Goal: Information Seeking & Learning: Learn about a topic

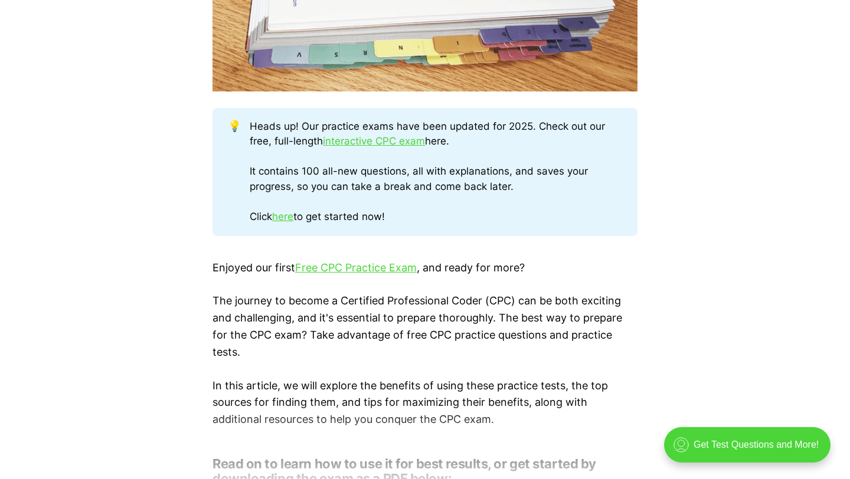
scroll to position [597, 0]
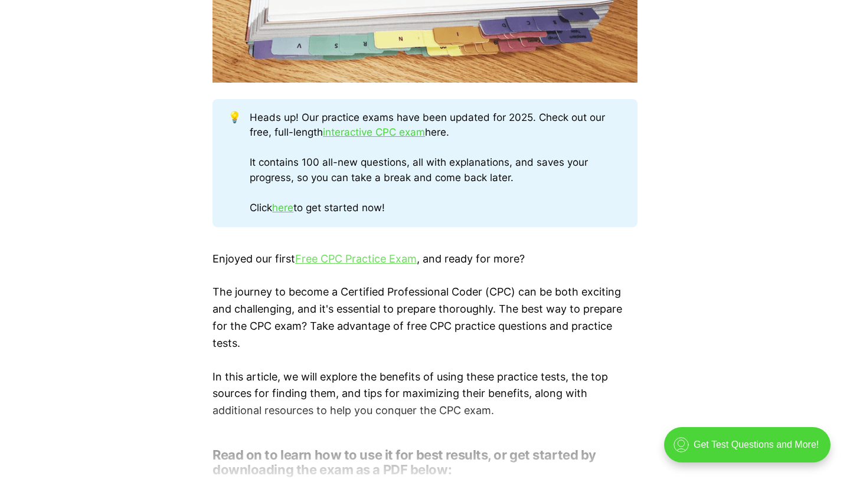
click at [364, 262] on link "Free CPC Practice Exam" at bounding box center [356, 259] width 122 height 12
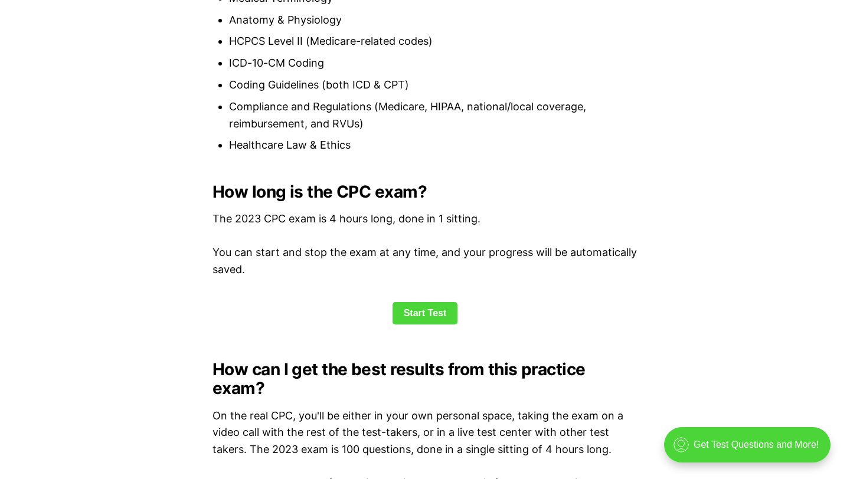
scroll to position [1454, 0]
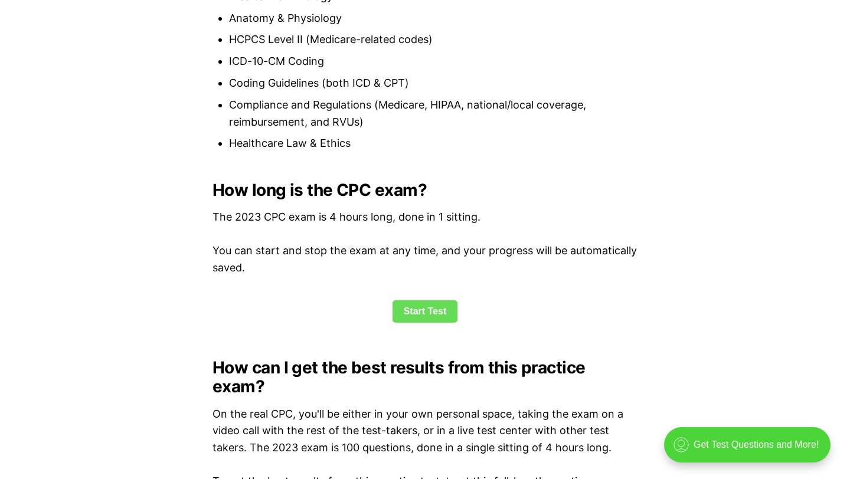
click at [420, 309] on link "Start Test" at bounding box center [426, 312] width 66 height 22
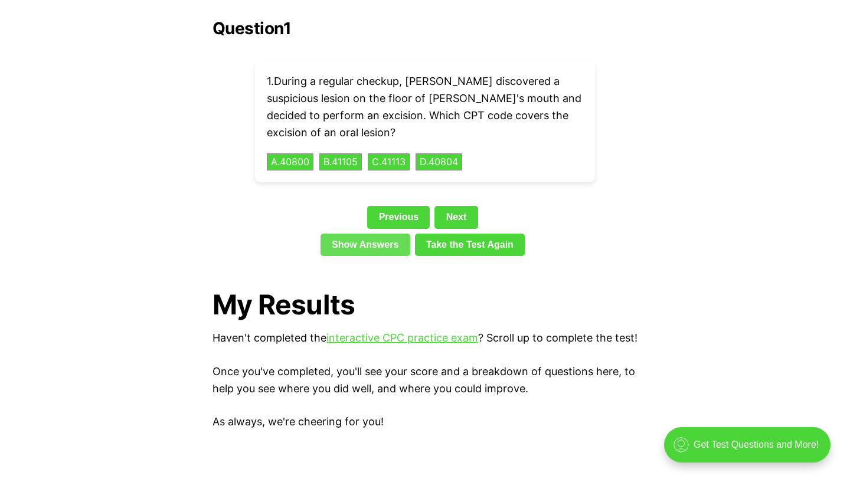
click at [374, 234] on link "Show Answers" at bounding box center [366, 245] width 90 height 22
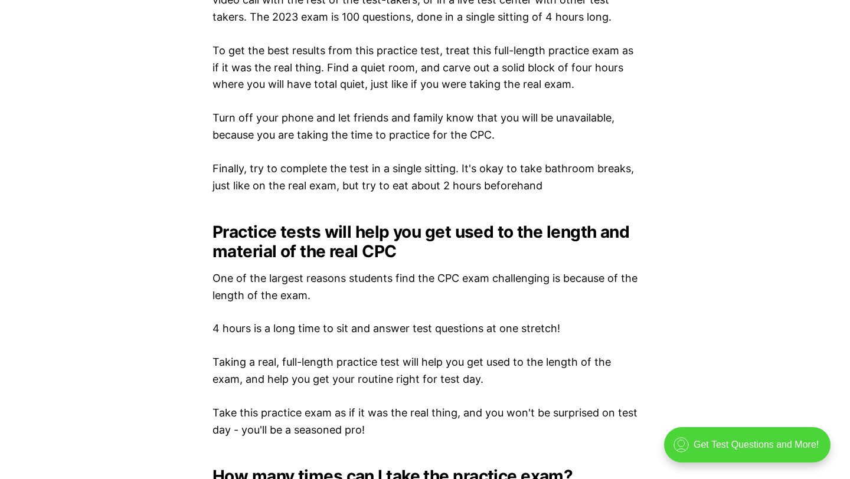
scroll to position [1426, 0]
